Goal: Entertainment & Leisure: Consume media (video, audio)

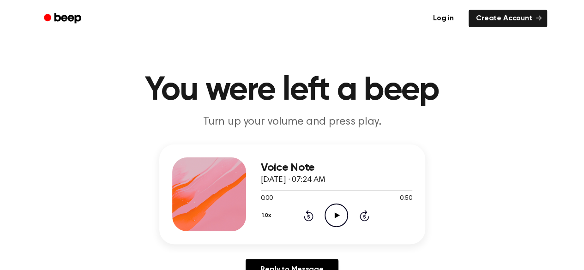
click at [337, 220] on icon "Play Audio" at bounding box center [336, 216] width 24 height 24
click at [337, 220] on icon "Pause Audio" at bounding box center [336, 216] width 24 height 24
click at [340, 212] on icon "Play Audio" at bounding box center [336, 216] width 24 height 24
click at [306, 216] on icon "Rewind 5 seconds" at bounding box center [308, 216] width 10 height 12
click at [305, 218] on icon at bounding box center [309, 215] width 10 height 11
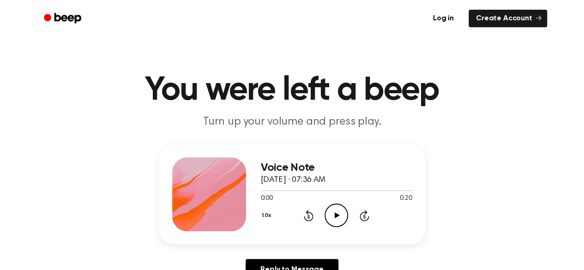
click at [332, 218] on icon "Play Audio" at bounding box center [336, 216] width 24 height 24
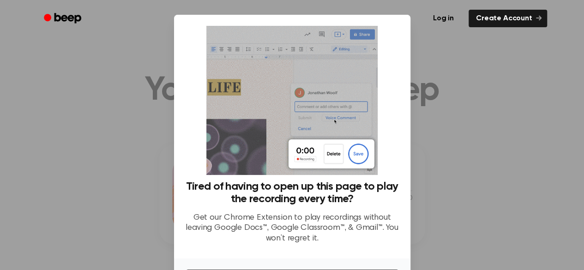
click at [426, 171] on div at bounding box center [292, 135] width 584 height 270
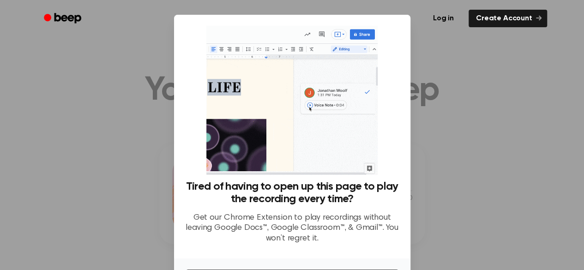
click at [460, 103] on div at bounding box center [292, 135] width 584 height 270
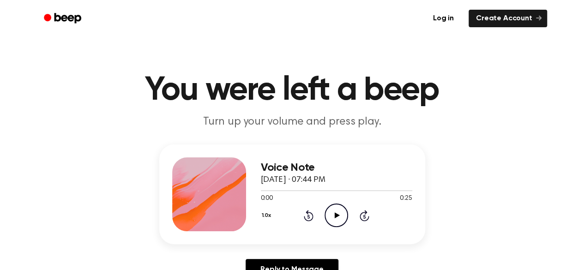
click at [339, 211] on icon "Play Audio" at bounding box center [336, 216] width 24 height 24
click at [332, 223] on icon "Play Audio" at bounding box center [336, 216] width 24 height 24
click at [330, 212] on icon "Play Audio" at bounding box center [336, 216] width 24 height 24
click at [333, 214] on icon "Play Audio" at bounding box center [336, 216] width 24 height 24
click at [341, 214] on icon "Play Audio" at bounding box center [336, 216] width 24 height 24
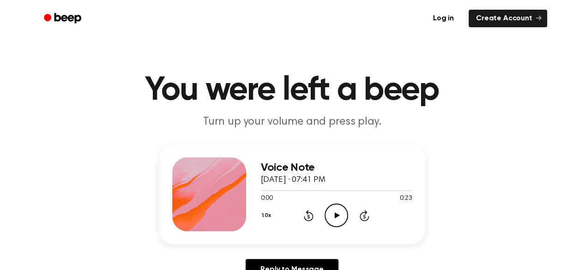
click at [336, 217] on icon "Play Audio" at bounding box center [336, 216] width 24 height 24
click at [328, 213] on icon "Pause Audio" at bounding box center [336, 216] width 24 height 24
click at [342, 217] on icon "Play Audio" at bounding box center [336, 216] width 24 height 24
click at [331, 205] on circle at bounding box center [336, 215] width 23 height 23
click at [332, 214] on icon "Play Audio" at bounding box center [336, 216] width 24 height 24
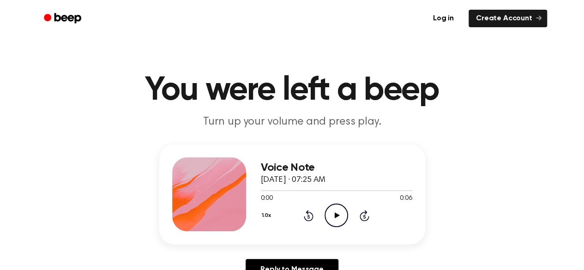
click at [335, 220] on icon "Play Audio" at bounding box center [336, 216] width 24 height 24
click at [336, 210] on icon "Play Audio" at bounding box center [336, 216] width 24 height 24
click at [332, 213] on icon "Play Audio" at bounding box center [336, 216] width 24 height 24
click at [342, 210] on icon "Play Audio" at bounding box center [336, 216] width 24 height 24
click at [339, 210] on icon "Pause Audio" at bounding box center [336, 216] width 24 height 24
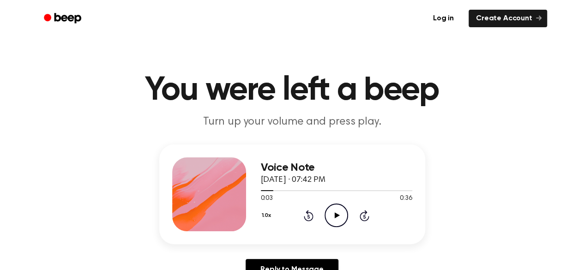
click at [327, 215] on icon "Play Audio" at bounding box center [336, 216] width 24 height 24
click at [307, 214] on icon at bounding box center [309, 215] width 10 height 11
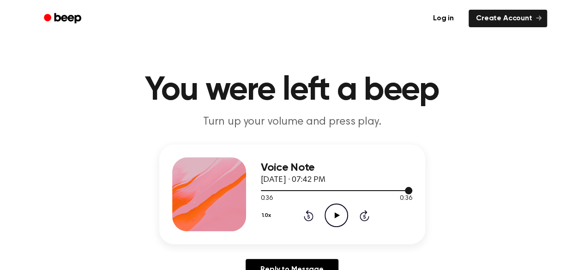
click at [266, 190] on div at bounding box center [336, 189] width 151 height 7
click at [336, 213] on icon at bounding box center [337, 215] width 5 height 6
